Goal: Find specific page/section

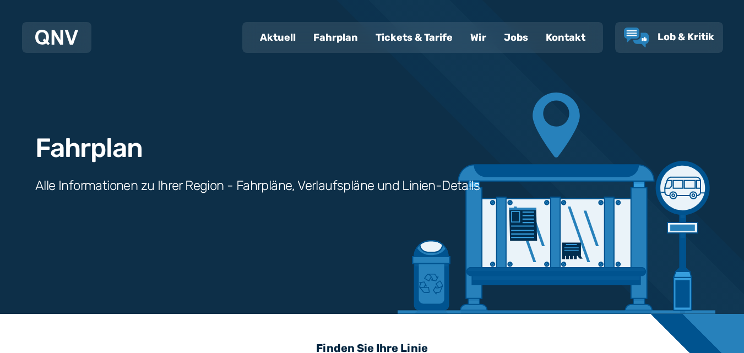
click at [340, 36] on div "Fahrplan" at bounding box center [336, 37] width 62 height 29
click at [332, 33] on div "Fahrplan" at bounding box center [336, 37] width 62 height 29
